Goal: Task Accomplishment & Management: Manage account settings

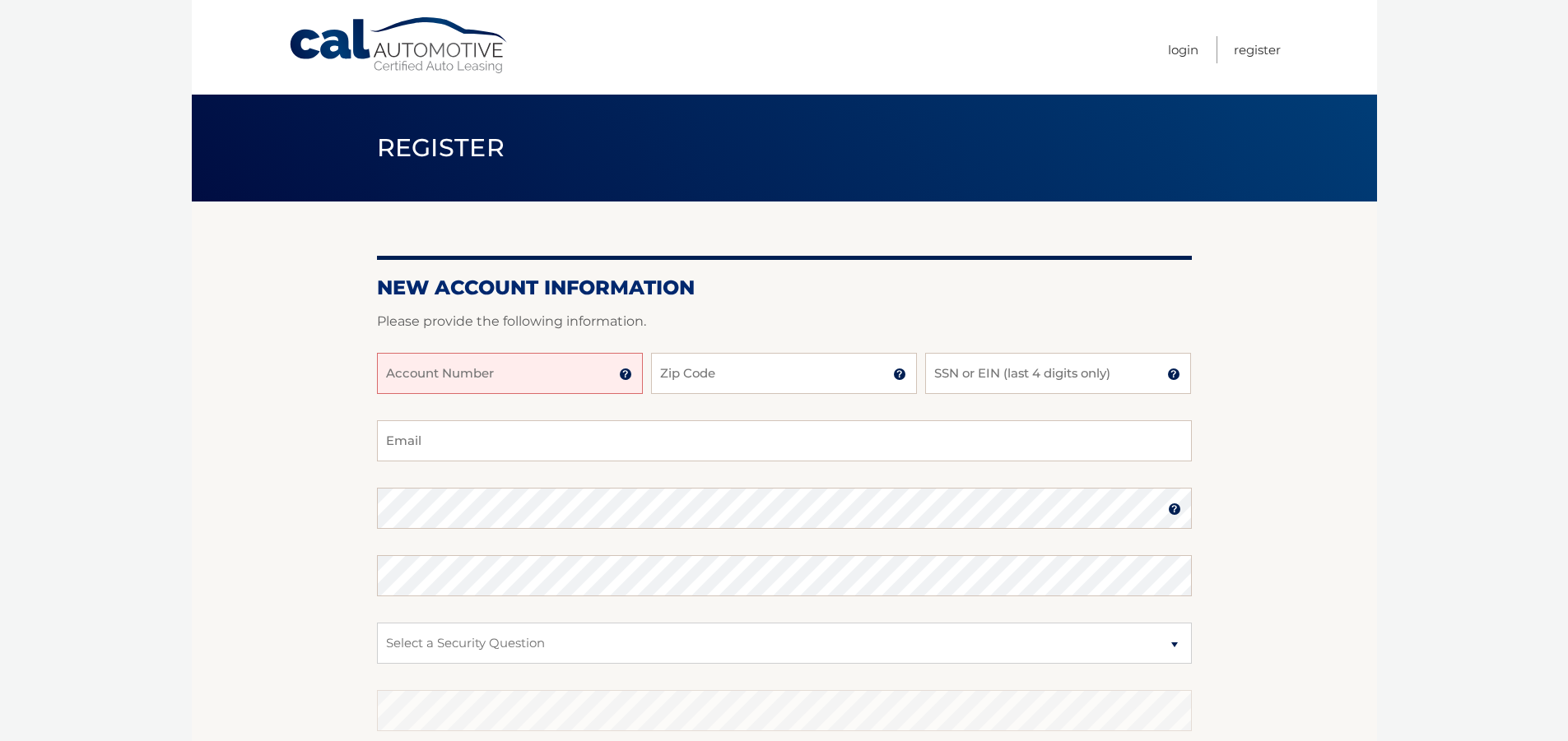
click at [408, 377] on input "Account Number" at bounding box center [510, 373] width 266 height 41
type input "44455754055"
click at [726, 371] on input "Zip Code" at bounding box center [784, 373] width 266 height 41
type input "11746"
click at [1065, 371] on input "SSN or EIN (last 4 digits only)" at bounding box center [1058, 373] width 266 height 41
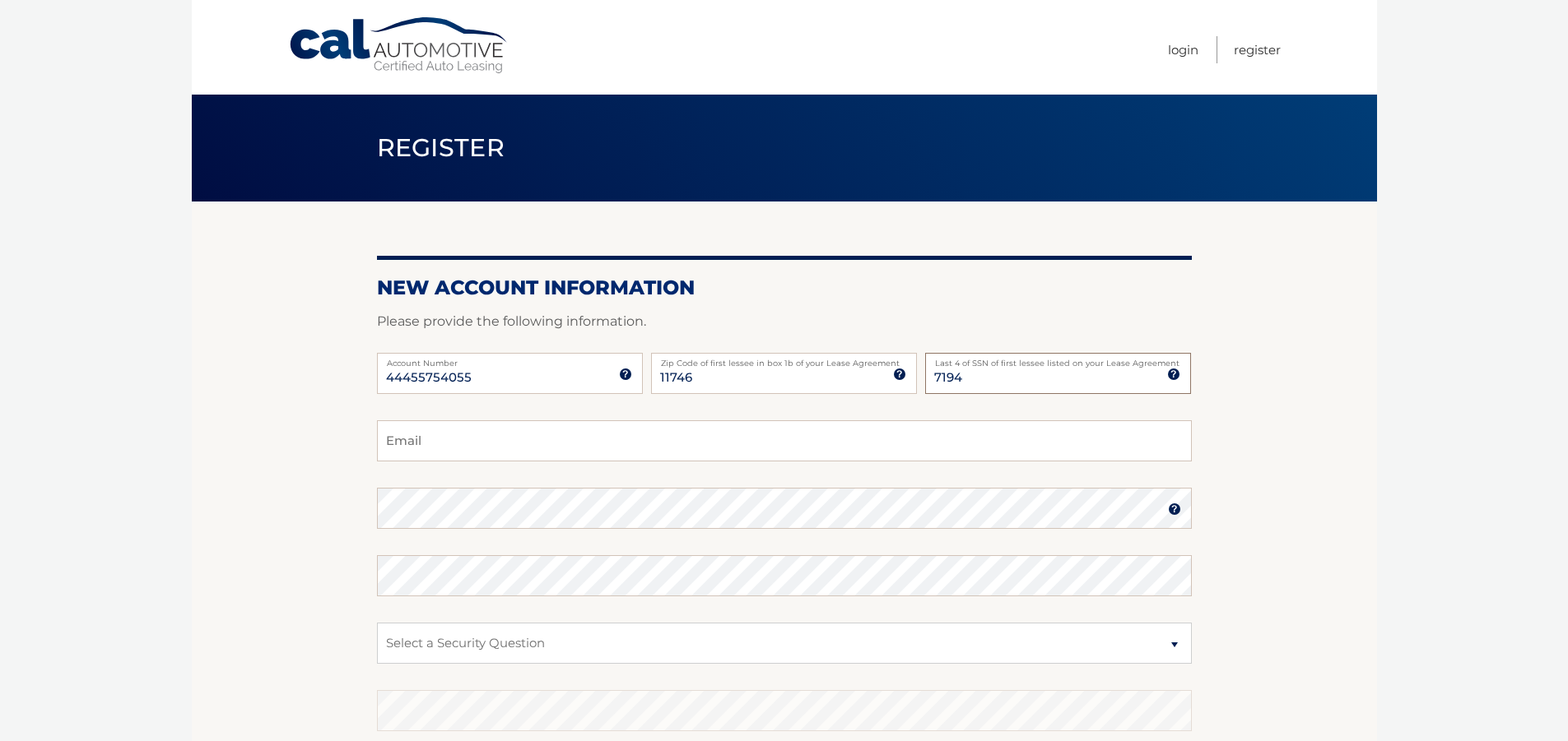
type input "7194"
click at [469, 443] on input "Email" at bounding box center [784, 441] width 815 height 41
type input "harveyweinreb@gmail.com"
click at [1174, 641] on select "Select a Security Question What was the name of your elementary school? What is…" at bounding box center [784, 643] width 815 height 41
select select "2"
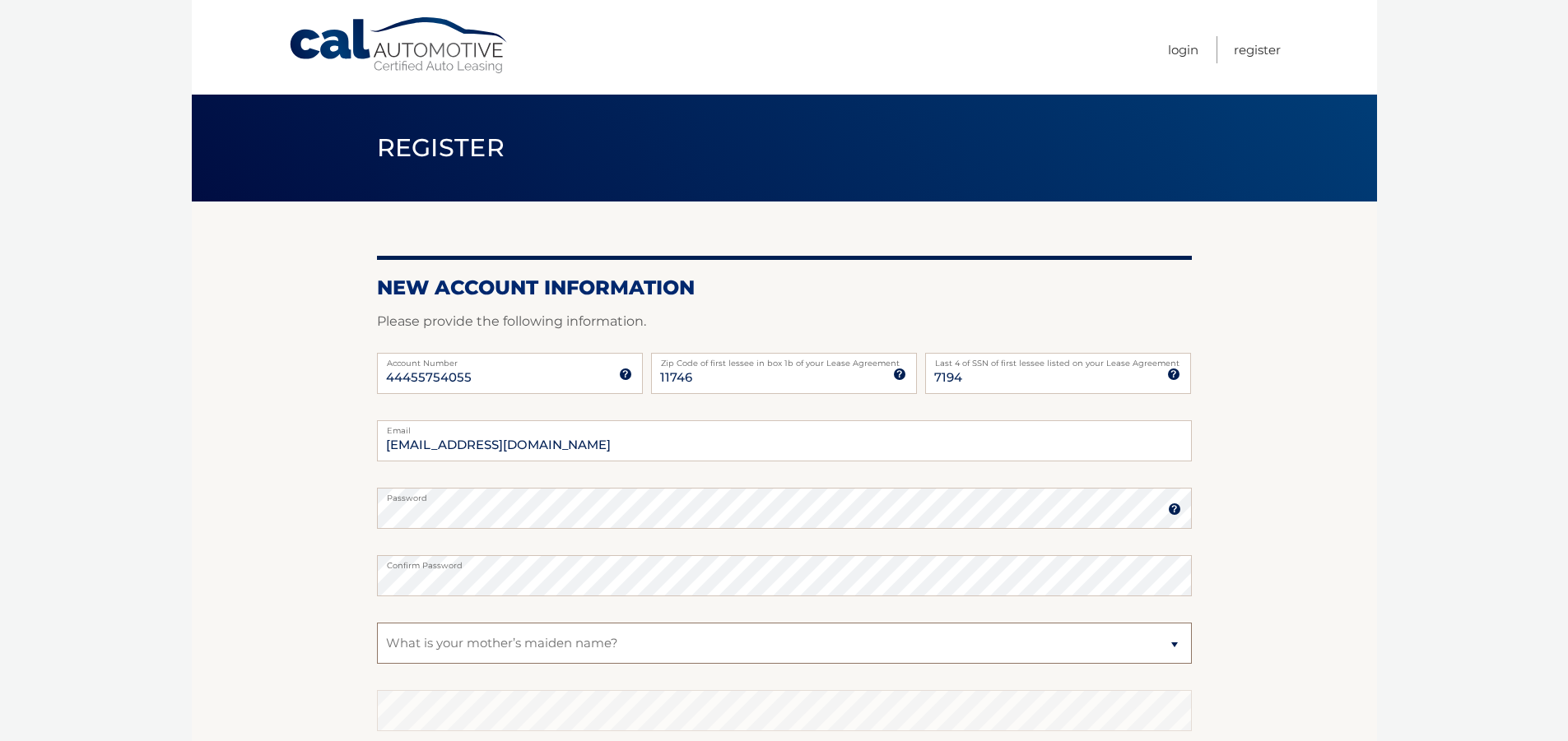
click at [377, 623] on select "Select a Security Question What was the name of your elementary school? What is…" at bounding box center [784, 643] width 815 height 41
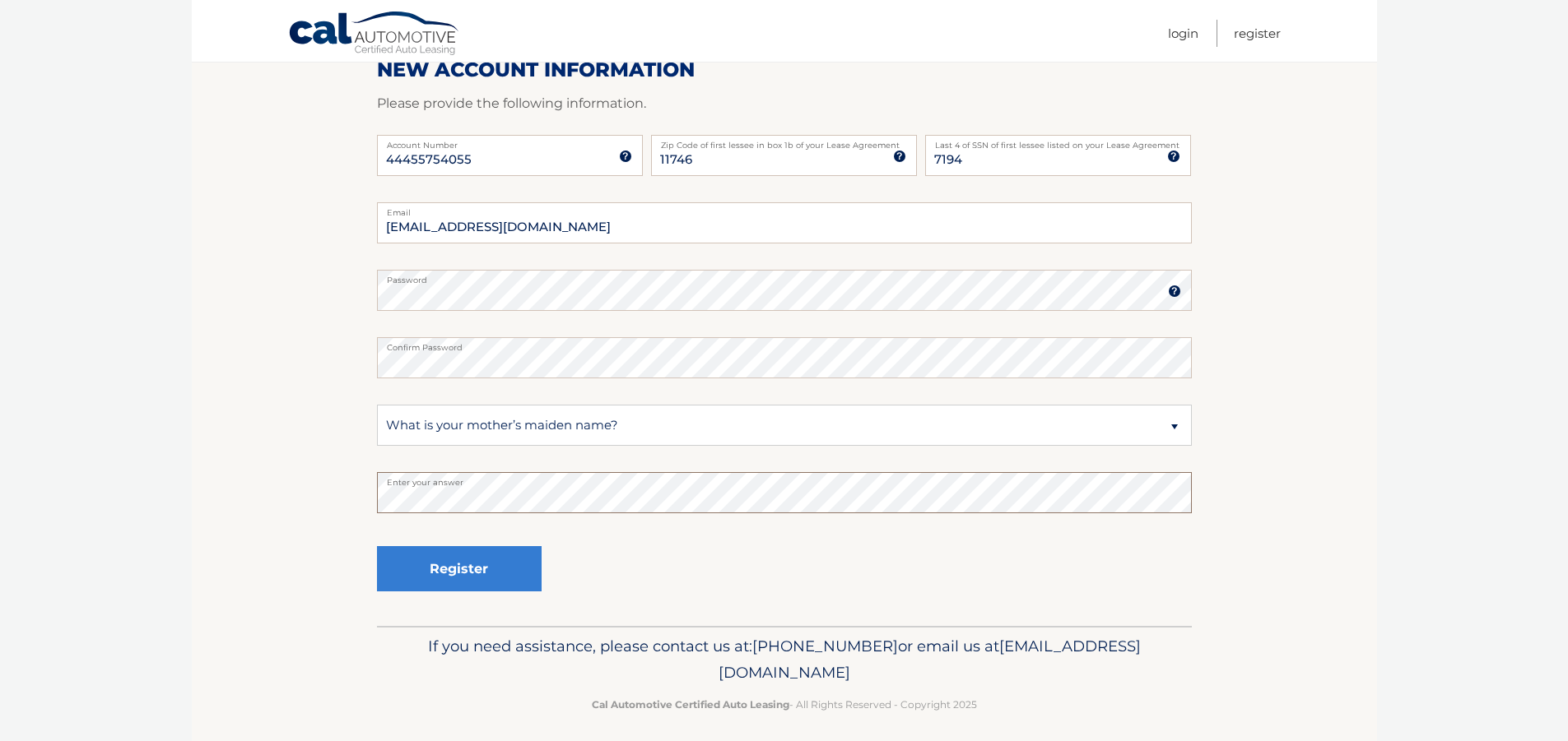
scroll to position [227, 0]
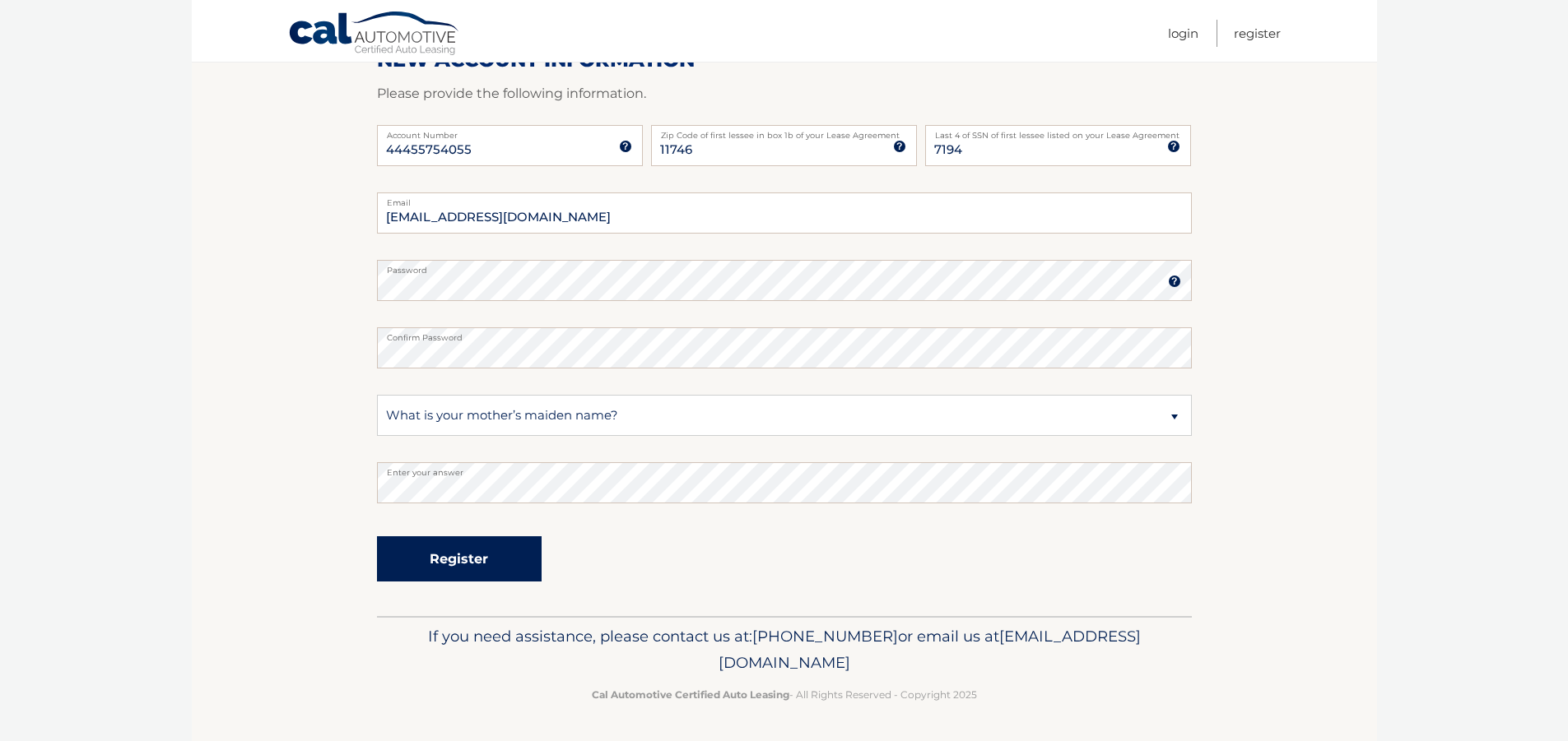
click at [451, 556] on button "Register" at bounding box center [459, 559] width 164 height 45
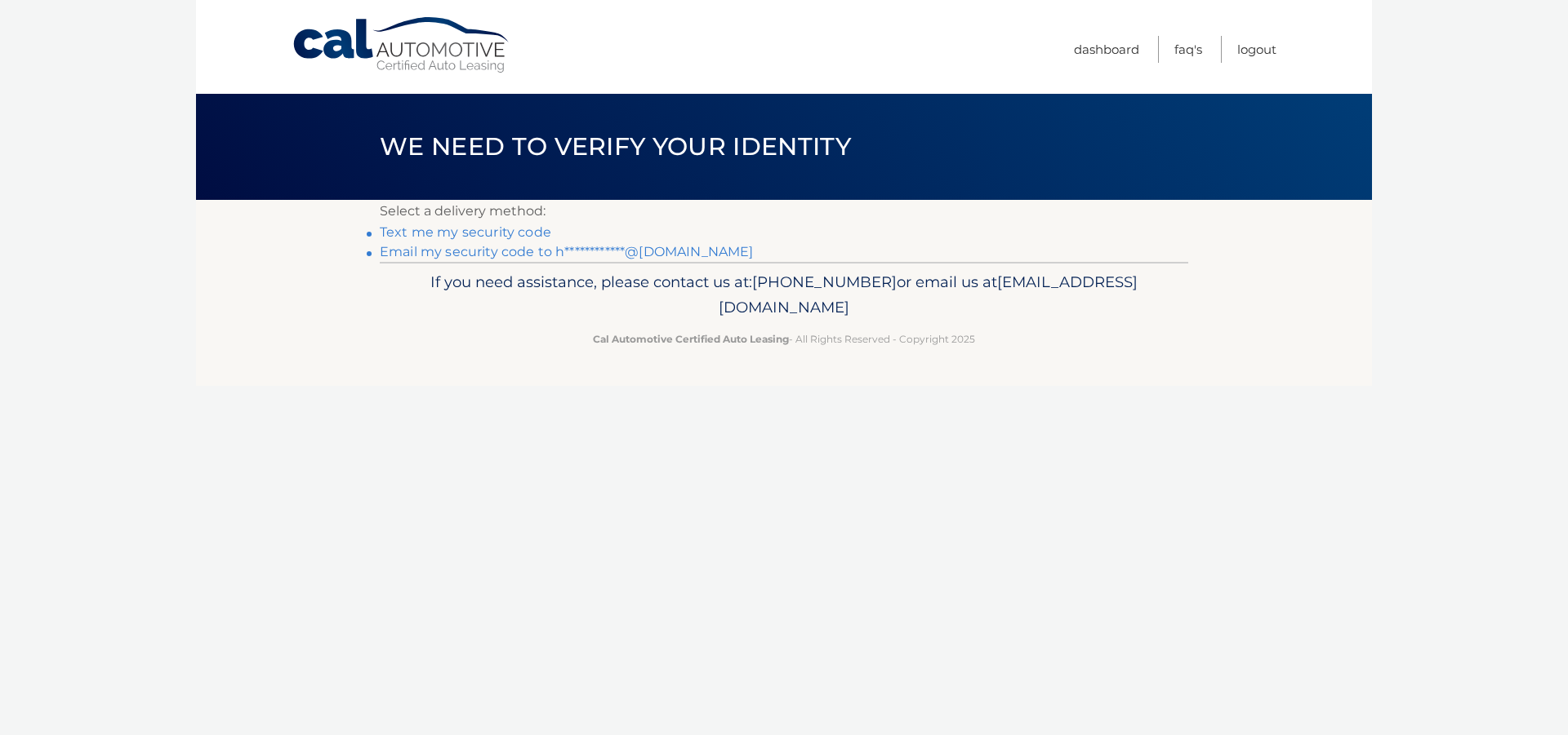
click at [472, 235] on link "Text me my security code" at bounding box center [466, 232] width 171 height 15
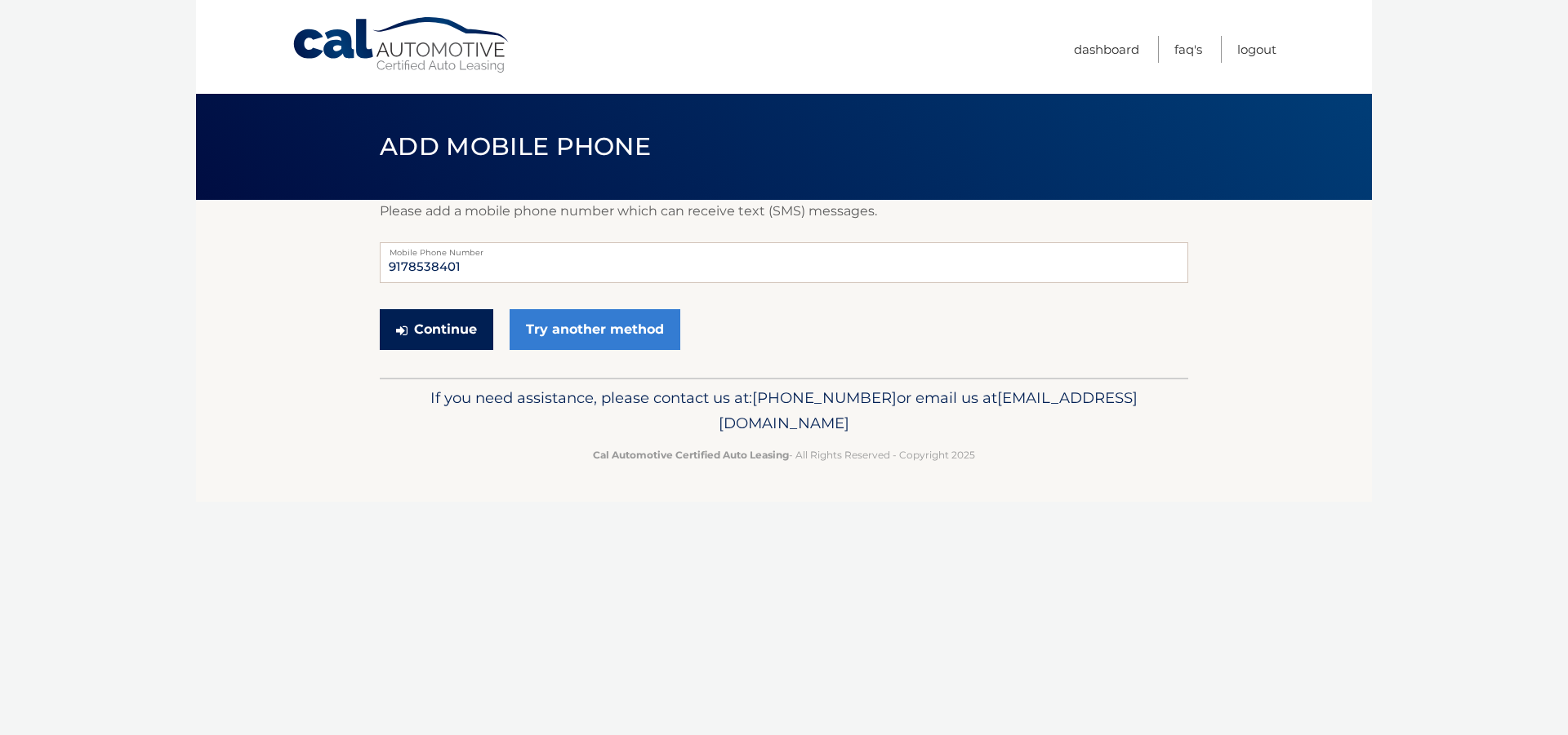
drag, startPoint x: 438, startPoint y: 325, endPoint x: 427, endPoint y: 328, distance: 11.4
click at [433, 325] on button "Continue" at bounding box center [436, 329] width 113 height 41
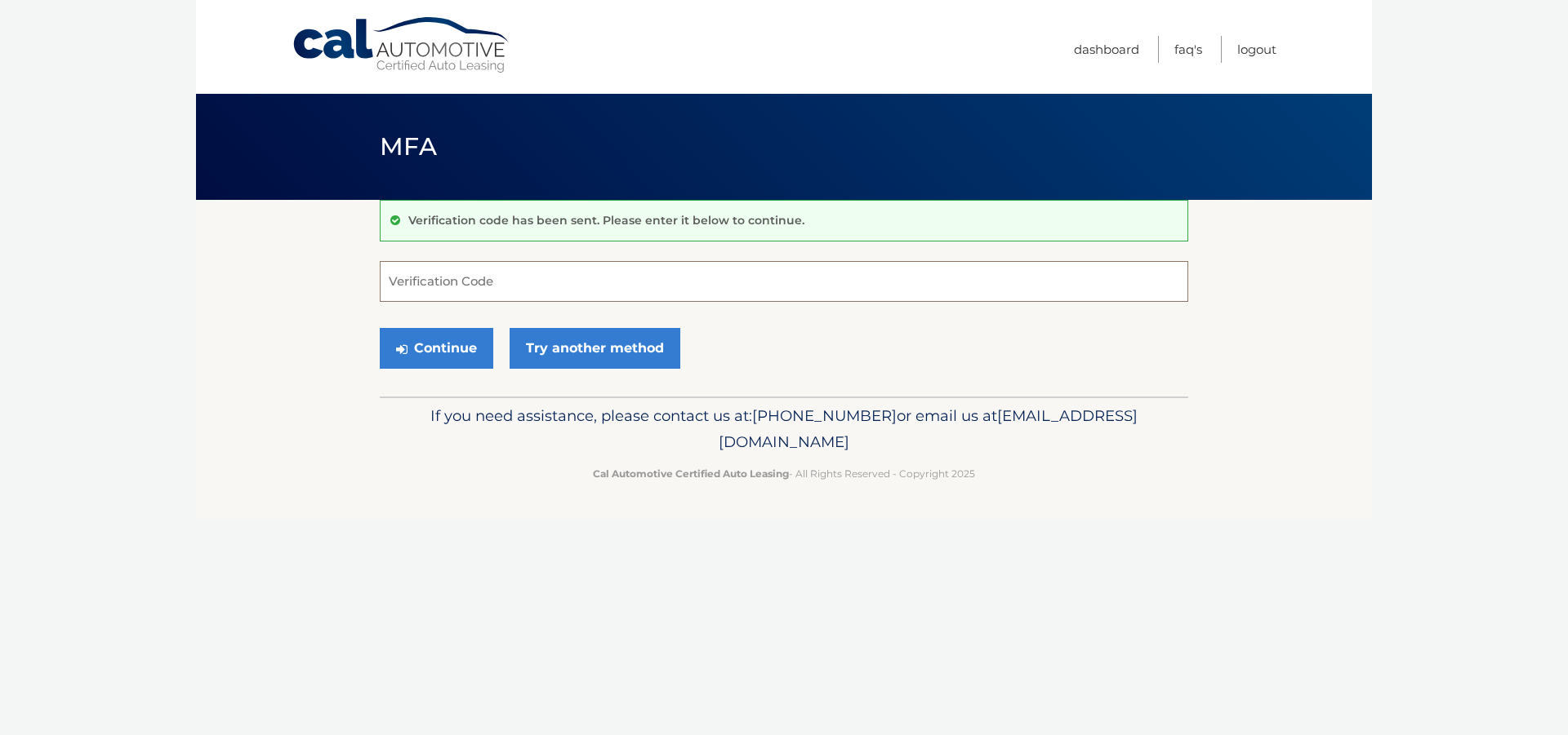
click at [402, 279] on input "Verification Code" at bounding box center [784, 281] width 809 height 41
type input "886032"
click at [438, 348] on button "Continue" at bounding box center [436, 348] width 113 height 41
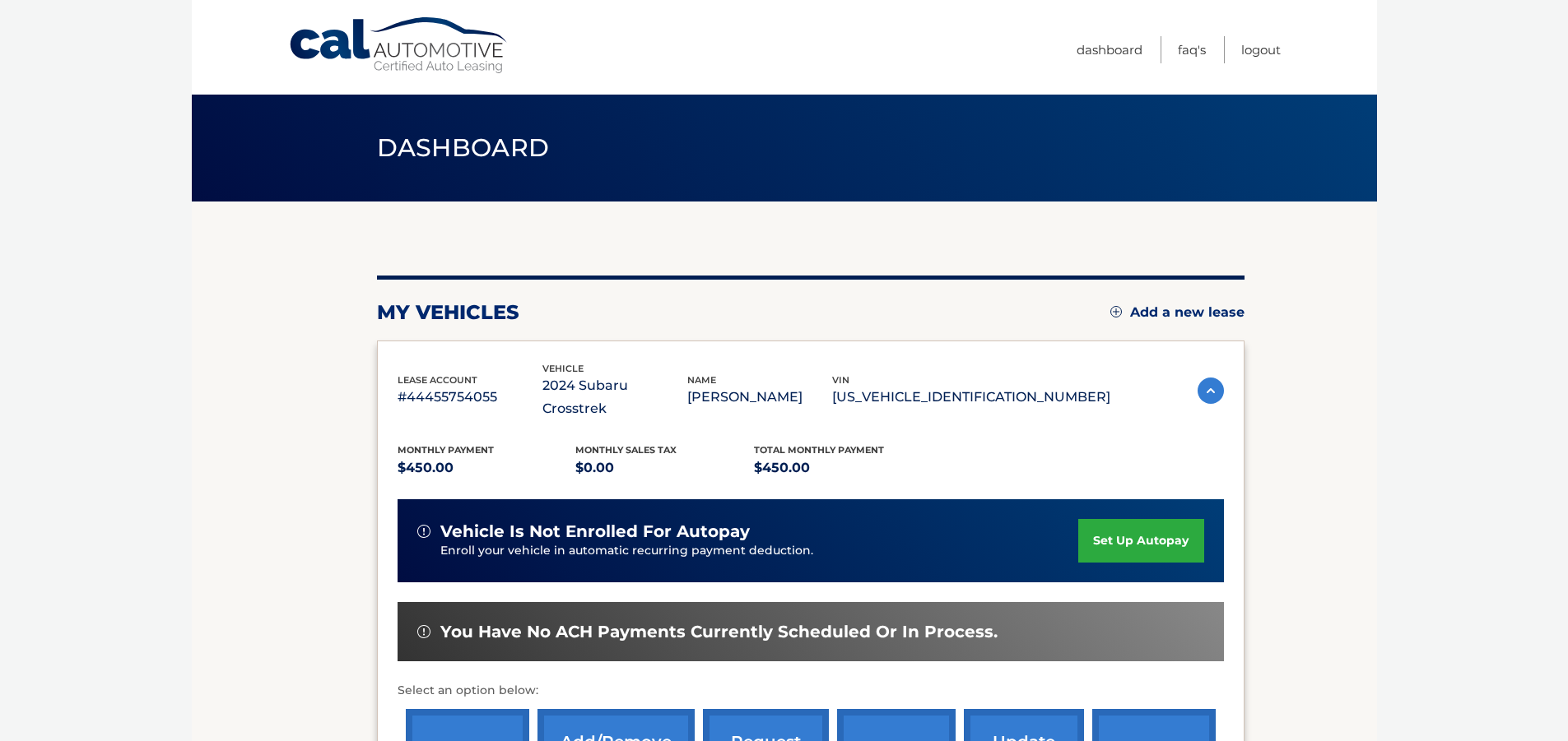
scroll to position [83, 0]
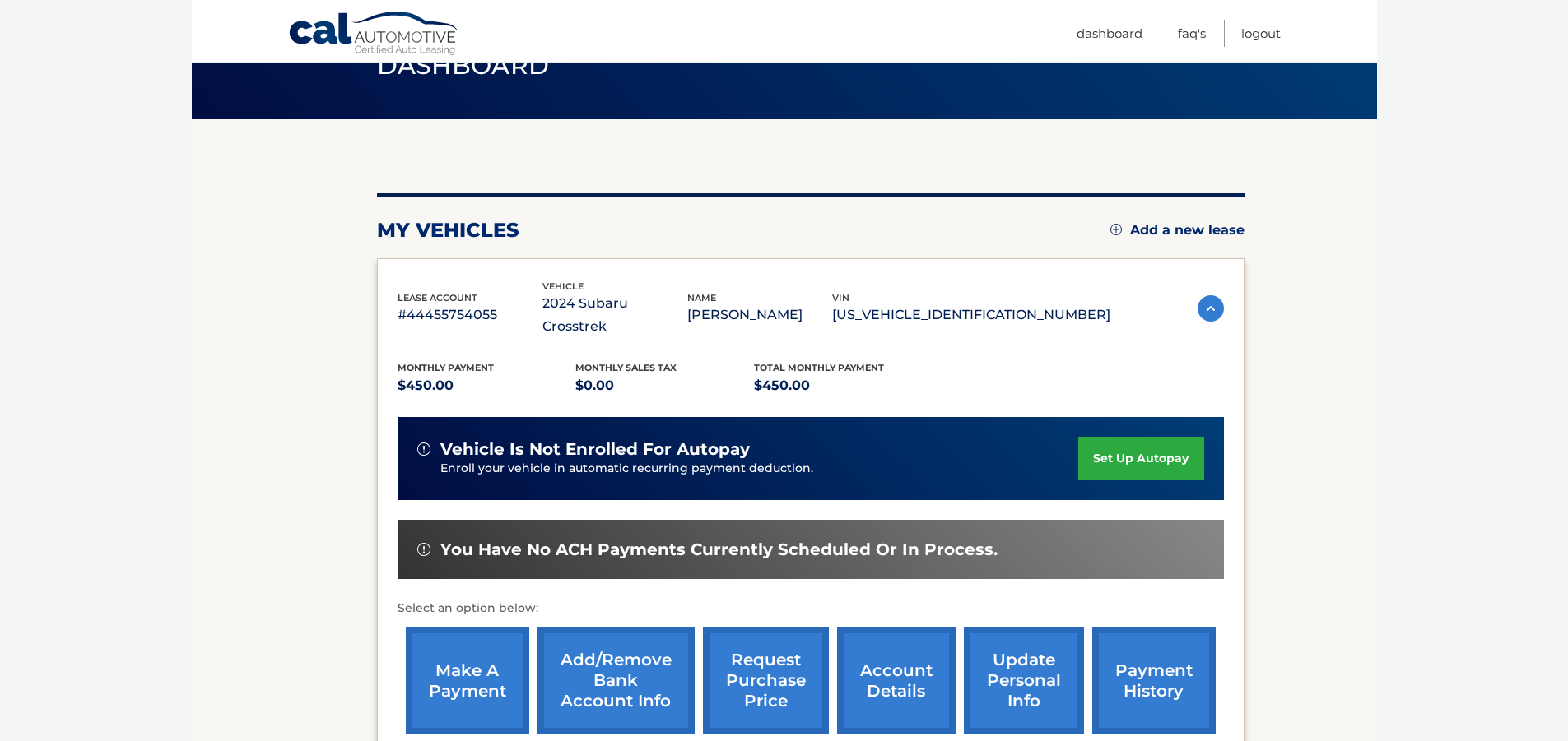
click at [1146, 648] on link "payment history" at bounding box center [1154, 681] width 124 height 108
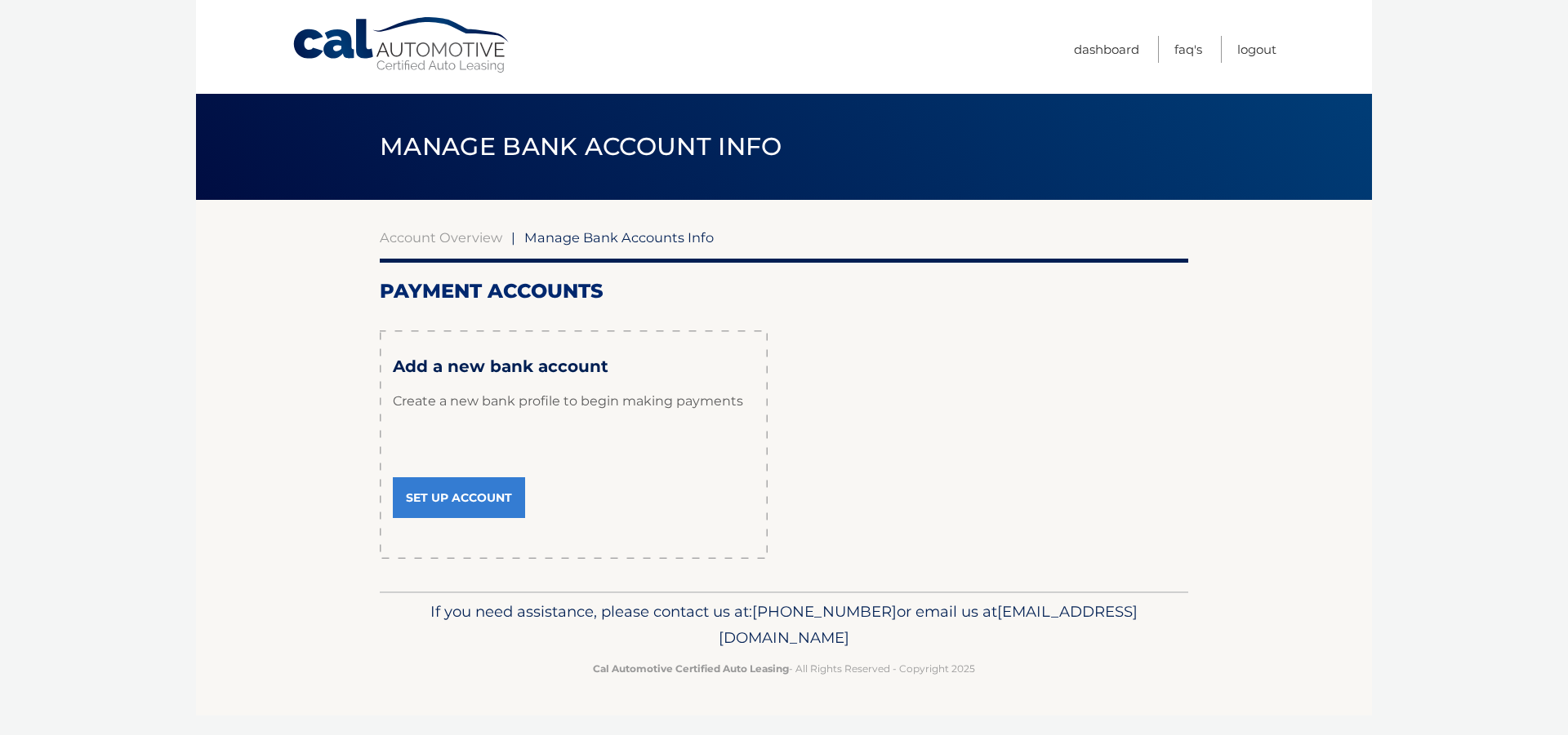
click at [434, 494] on link "Set Up Account" at bounding box center [458, 498] width 132 height 41
click at [1257, 47] on link "Logout" at bounding box center [1256, 50] width 39 height 27
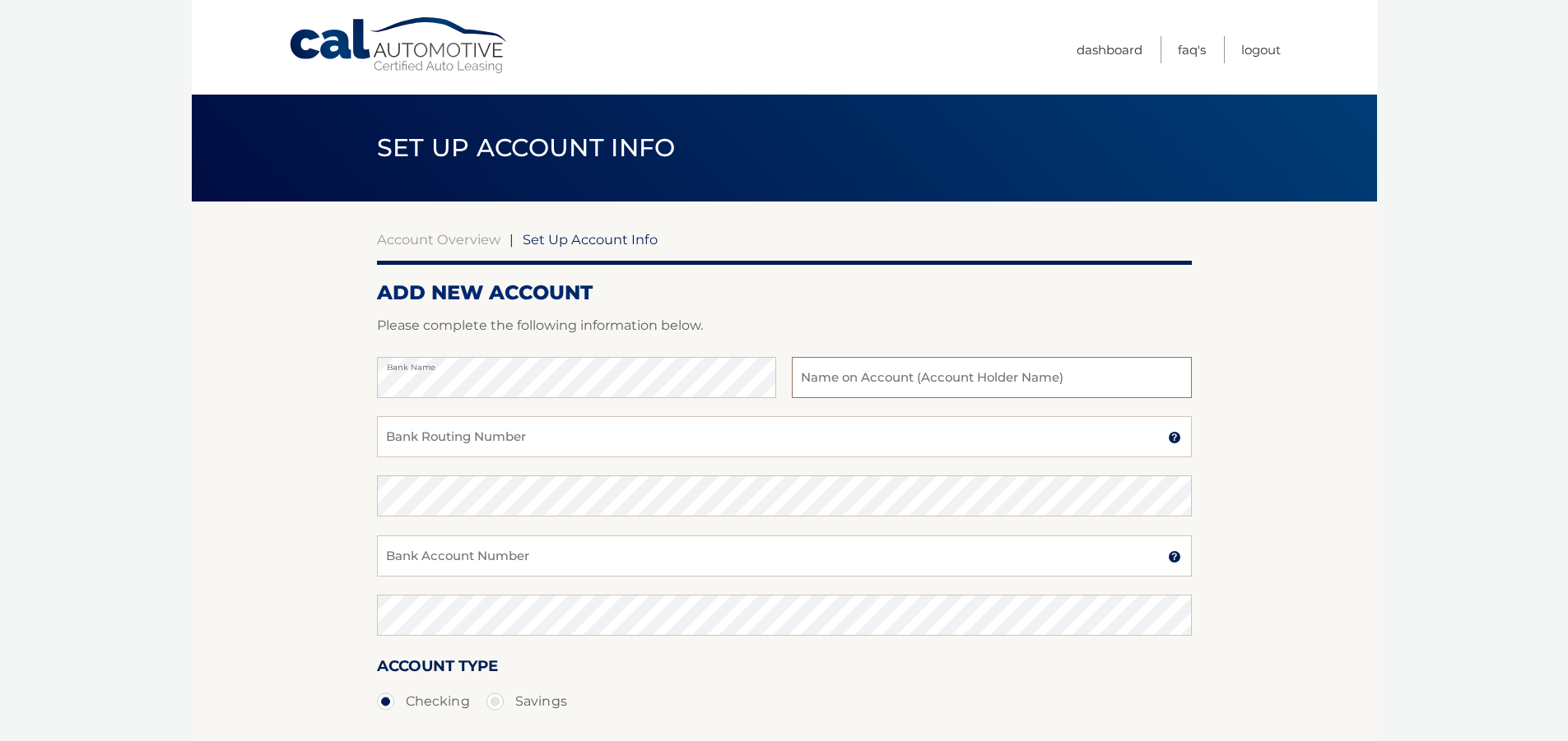
click at [803, 378] on input "text" at bounding box center [992, 377] width 399 height 41
type input "J"
type input "[PERSON_NAME]"
click at [466, 441] on input "Bank Routing Number" at bounding box center [784, 437] width 815 height 41
type input "221473652"
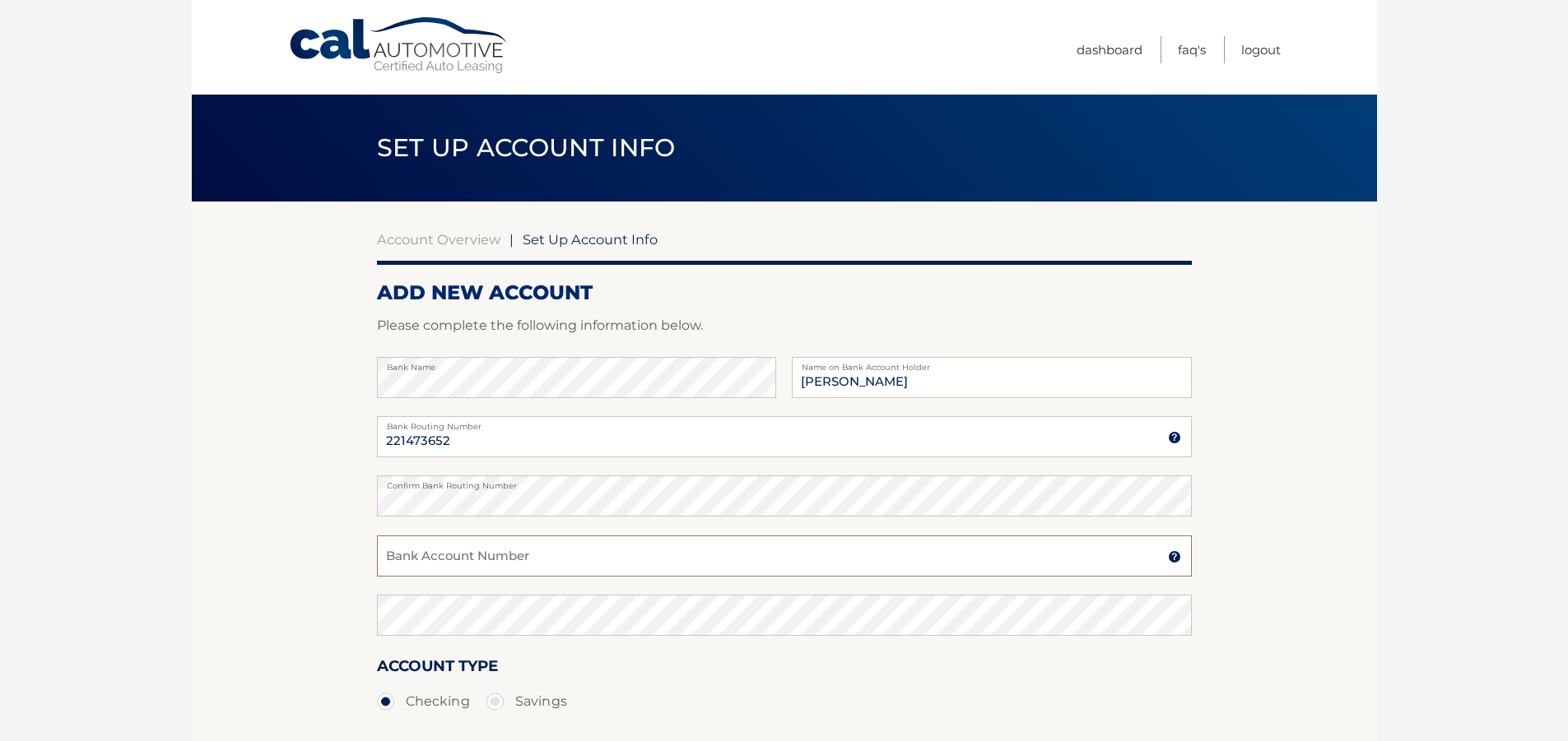
click at [430, 561] on input "Bank Account Number" at bounding box center [784, 556] width 815 height 41
type input "9986902626"
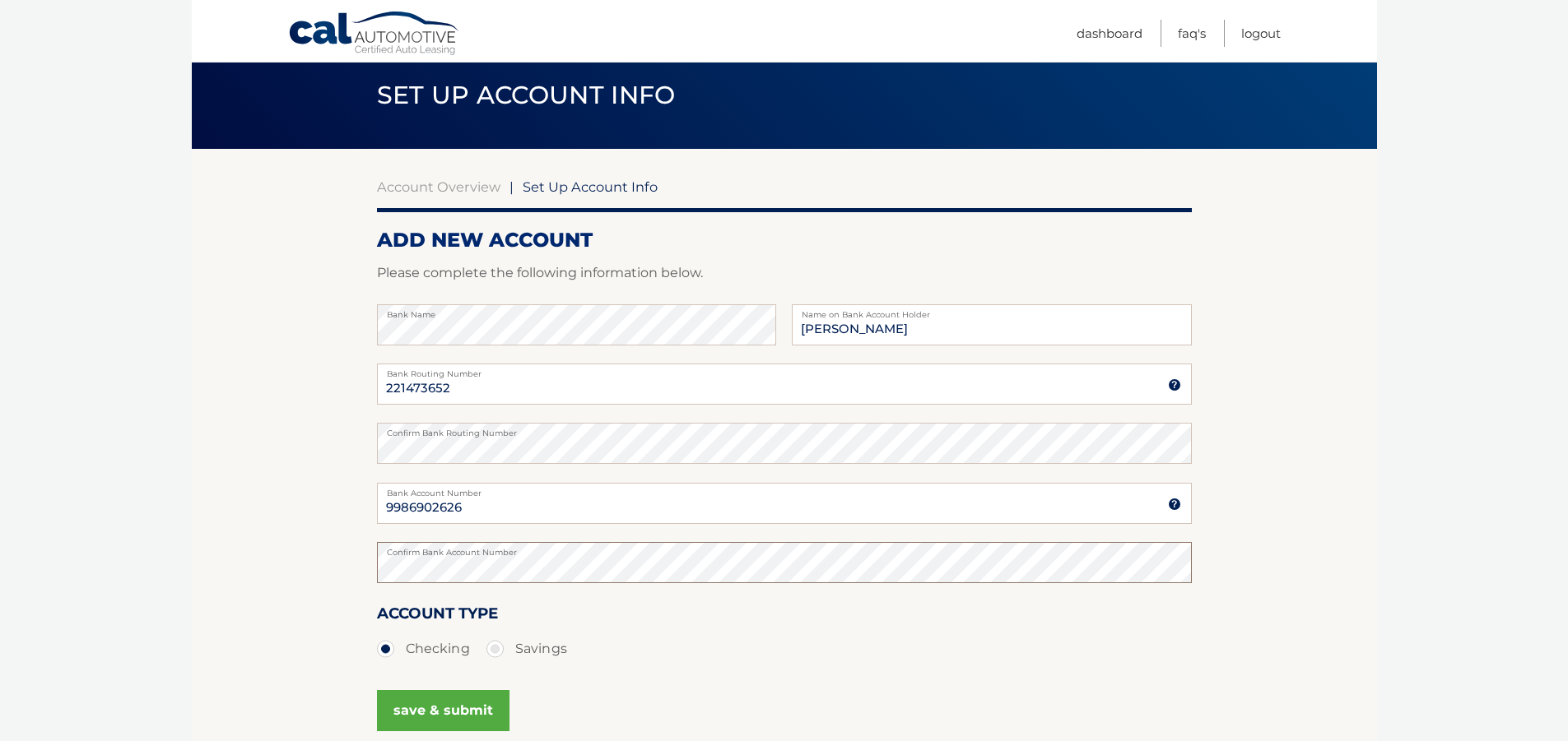
scroll to position [83, 0]
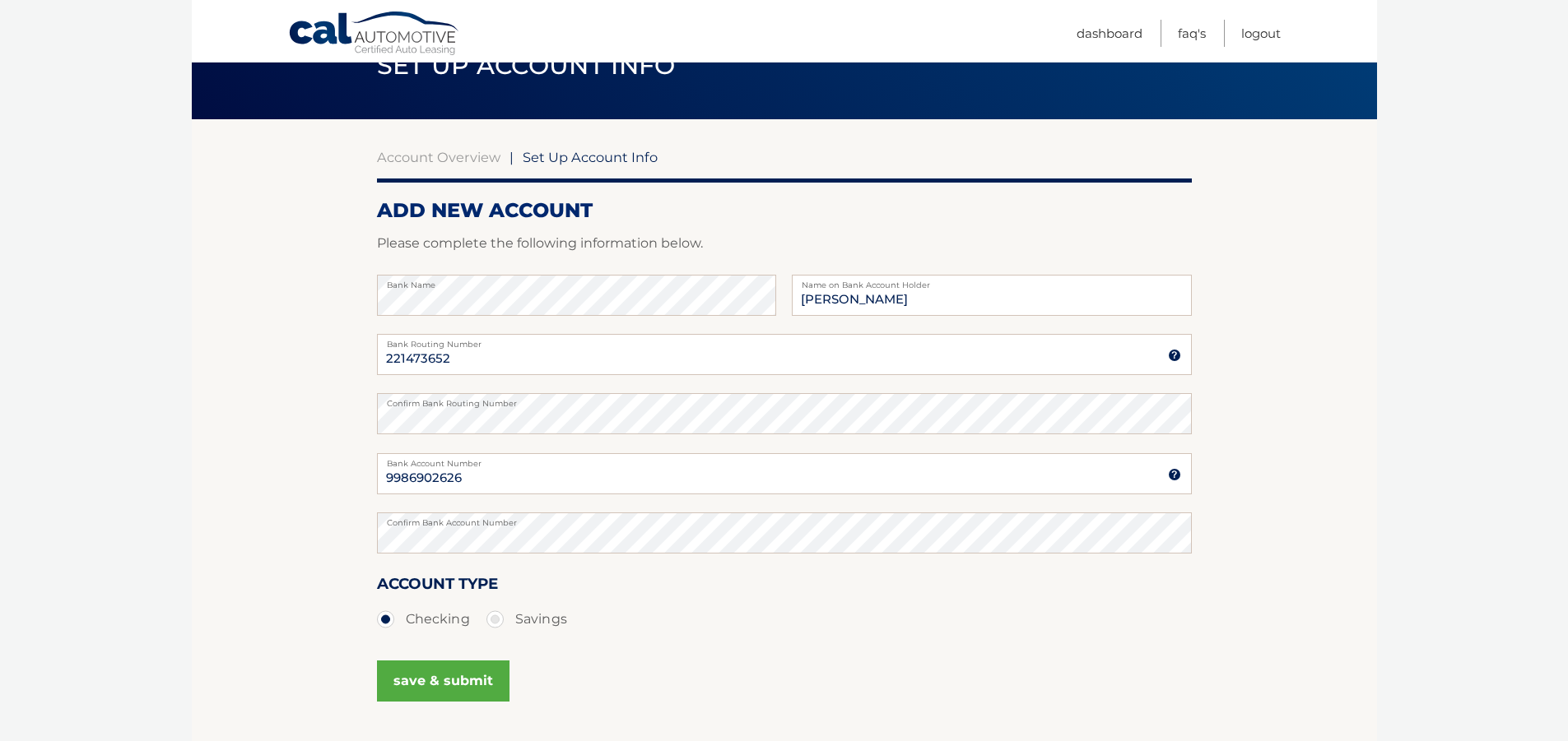
click at [451, 672] on button "save & submit" at bounding box center [444, 681] width 133 height 41
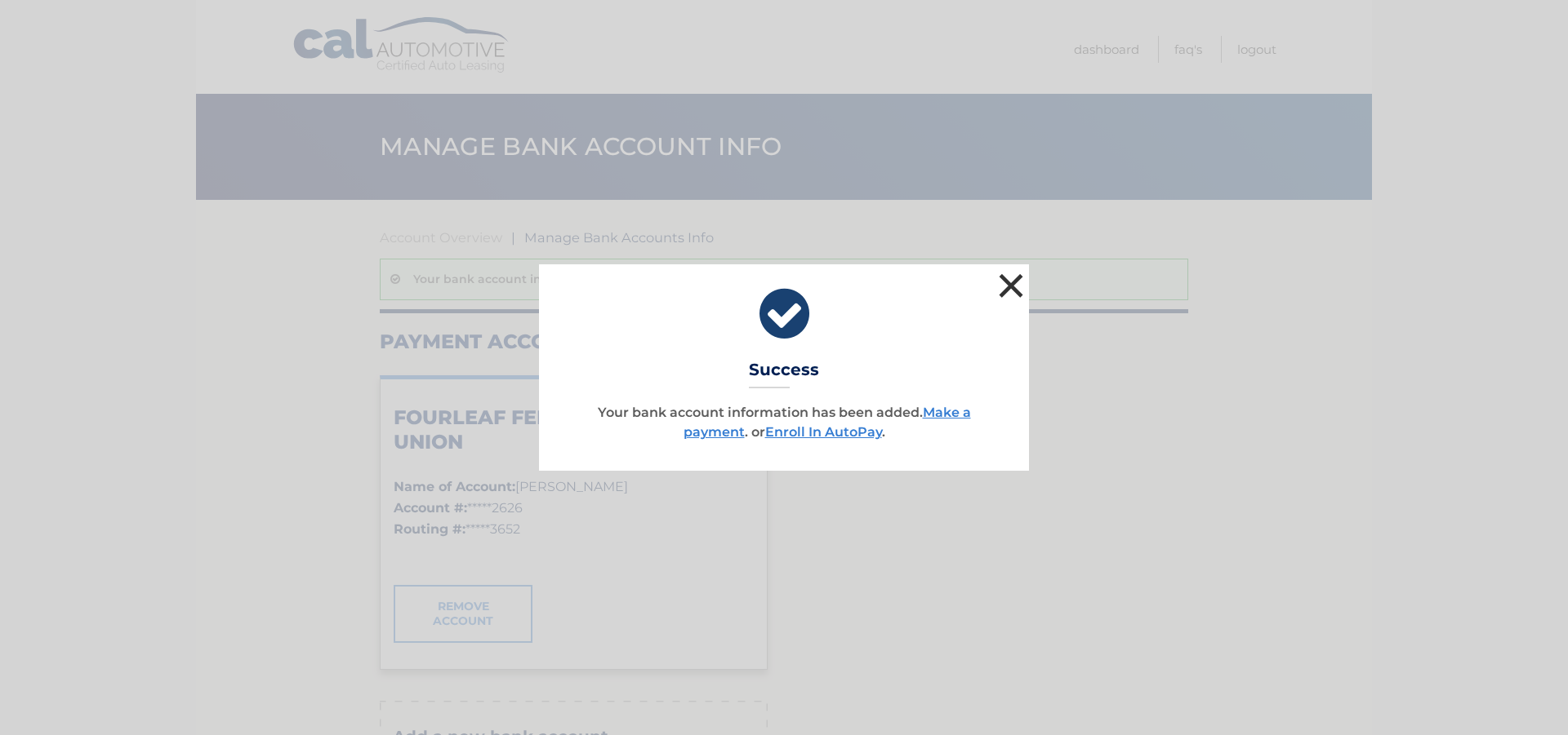
click at [1011, 281] on button "×" at bounding box center [1011, 286] width 32 height 32
